Goal: Entertainment & Leisure: Consume media (video, audio)

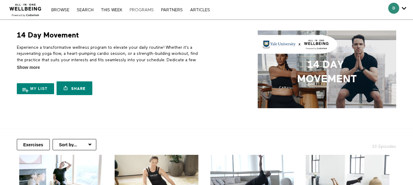
click at [145, 8] on link "PROGRAMS" at bounding box center [141, 10] width 30 height 4
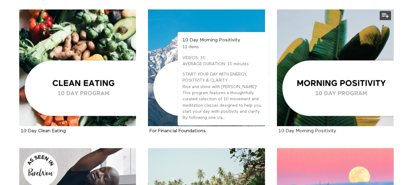
scroll to position [820, 0]
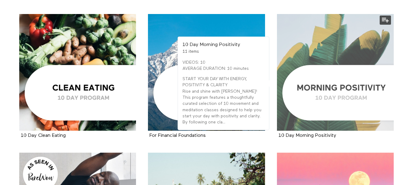
click at [307, 80] on div at bounding box center [335, 72] width 117 height 117
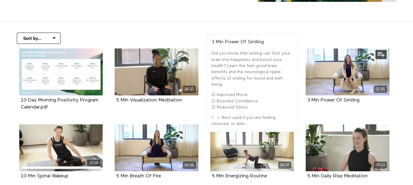
scroll to position [92, 0]
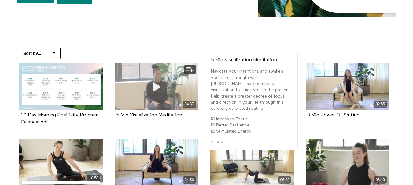
click at [153, 86] on icon at bounding box center [156, 87] width 18 height 11
